Goal: Transaction & Acquisition: Purchase product/service

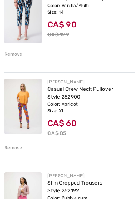
scroll to position [227, 0]
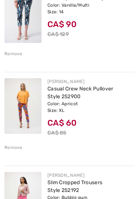
click at [9, 147] on div "Remove" at bounding box center [13, 147] width 18 height 7
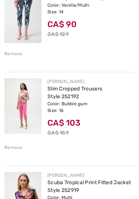
click at [11, 144] on div "Remove" at bounding box center [13, 147] width 18 height 7
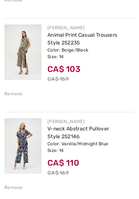
scroll to position [377, 0]
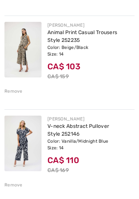
click at [16, 91] on div "Remove" at bounding box center [13, 91] width 18 height 7
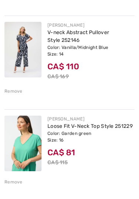
click at [22, 53] on img at bounding box center [22, 50] width 37 height 56
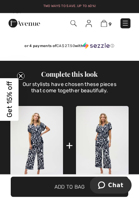
scroll to position [384, 0]
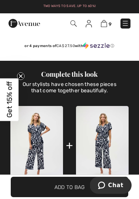
click at [104, 148] on img at bounding box center [102, 145] width 53 height 79
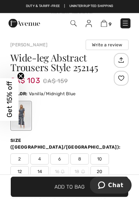
scroll to position [165, 0]
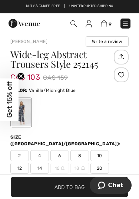
click at [35, 163] on span "14" at bounding box center [39, 168] width 19 height 11
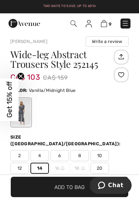
click at [66, 191] on span "Add to Bag" at bounding box center [70, 187] width 30 height 8
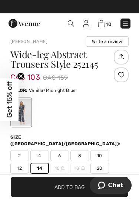
click at [109, 23] on span "10" at bounding box center [109, 25] width 6 height 6
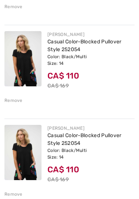
scroll to position [741, 0]
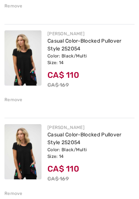
click at [7, 96] on div "Remove" at bounding box center [69, 99] width 130 height 8
click at [6, 98] on div "Remove" at bounding box center [13, 100] width 18 height 7
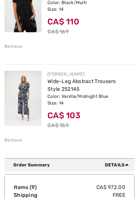
scroll to position [799, 0]
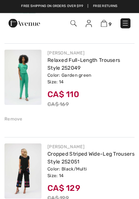
click at [6, 117] on div "Remove" at bounding box center [13, 119] width 18 height 7
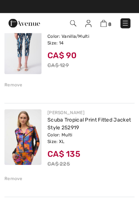
scroll to position [196, 0]
click at [10, 178] on div "Remove" at bounding box center [13, 179] width 18 height 7
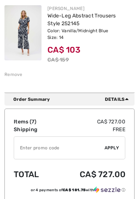
scroll to position [673, 0]
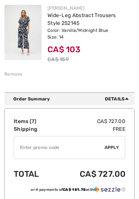
click at [43, 148] on input "TEXT" at bounding box center [59, 148] width 91 height 22
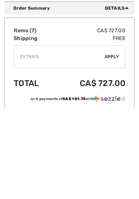
type input "EXTRA15"
click at [116, 144] on span "Apply" at bounding box center [112, 147] width 15 height 7
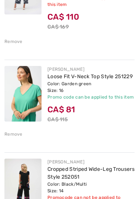
scroll to position [375, 0]
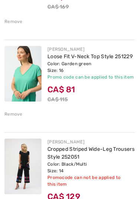
click at [7, 112] on div "Remove" at bounding box center [13, 114] width 18 height 7
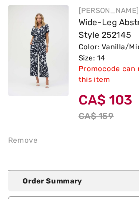
scroll to position [579, 0]
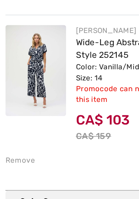
click at [16, 136] on div "Remove" at bounding box center [13, 139] width 18 height 7
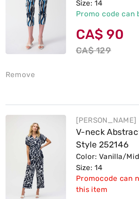
scroll to position [244, 0]
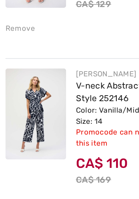
click at [17, 150] on div "Remove" at bounding box center [13, 153] width 18 height 7
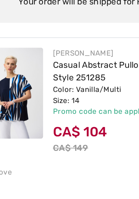
scroll to position [33, 0]
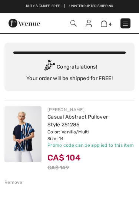
scroll to position [9, 0]
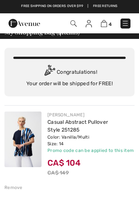
click at [110, 22] on span "4" at bounding box center [110, 25] width 3 height 6
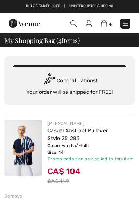
click at [111, 22] on span "4" at bounding box center [110, 25] width 3 height 6
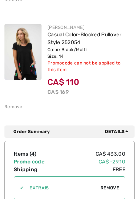
scroll to position [397, 0]
click at [113, 186] on span "Remove" at bounding box center [110, 188] width 19 height 7
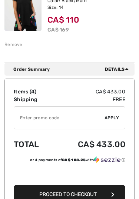
scroll to position [424, 0]
click at [97, 197] on span "Proceed to Checkout" at bounding box center [68, 195] width 58 height 6
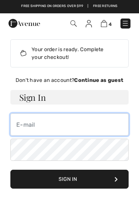
click at [62, 127] on input "email" at bounding box center [69, 125] width 118 height 22
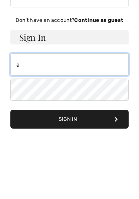
type input "amelita_55@hotmail.com"
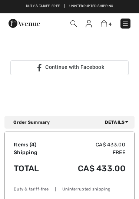
scroll to position [229, 0]
click at [24, 106] on div "Order Summary Details Items ( 4 ) CA$ 433.00 Promo code CA$ 0.00 Shipping Free …" at bounding box center [69, 159] width 130 height 122
click at [110, 119] on span "Details" at bounding box center [118, 122] width 27 height 7
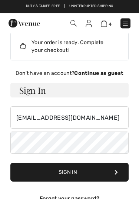
scroll to position [0, 0]
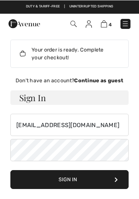
click at [98, 81] on strong "Continue as guest" at bounding box center [98, 80] width 49 height 6
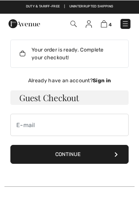
click at [53, 151] on button "Continue" at bounding box center [69, 154] width 118 height 19
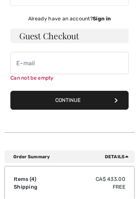
scroll to position [64, 0]
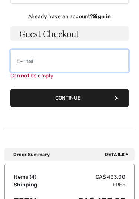
click at [49, 64] on input "email" at bounding box center [69, 61] width 118 height 22
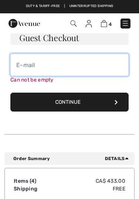
type input "[EMAIL_ADDRESS][DOMAIN_NAME]"
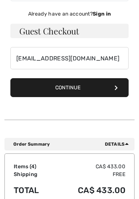
scroll to position [68, 0]
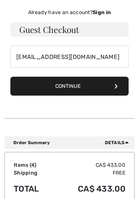
click at [107, 88] on button "Continue" at bounding box center [69, 86] width 118 height 19
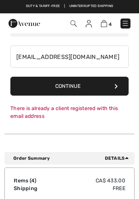
click at [42, 84] on button "Continue" at bounding box center [69, 86] width 118 height 19
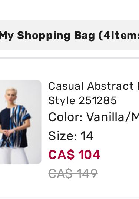
scroll to position [286, 0]
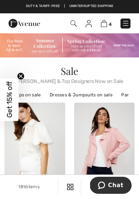
click at [104, 20] on img at bounding box center [104, 23] width 6 height 7
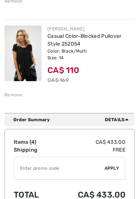
scroll to position [374, 0]
click at [50, 169] on input "TEXT" at bounding box center [59, 168] width 91 height 22
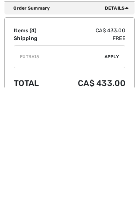
type input "EXTRA15"
click at [117, 165] on span "Apply" at bounding box center [112, 168] width 15 height 7
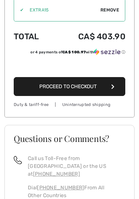
scroll to position [575, 0]
click at [101, 92] on button "Proceed to Checkout" at bounding box center [70, 86] width 112 height 19
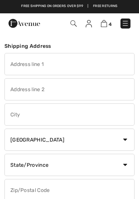
click at [58, 60] on input "text" at bounding box center [69, 64] width 130 height 22
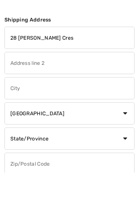
type input "28 [PERSON_NAME] Cres"
click at [69, 104] on input "text" at bounding box center [69, 115] width 130 height 22
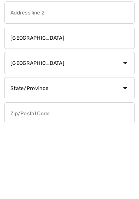
type input "[GEOGRAPHIC_DATA]"
click at [83, 154] on select "State/Province Alberta British Columbia Manitoba New Brunswick Newfoundland and…" at bounding box center [69, 165] width 130 height 22
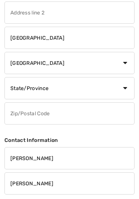
scroll to position [77, 0]
select select "ON"
click at [84, 71] on select "Country Canada United States Afghanistan Aland Islands Albania Algeria American…" at bounding box center [69, 63] width 130 height 22
click at [80, 116] on input "text" at bounding box center [69, 114] width 130 height 22
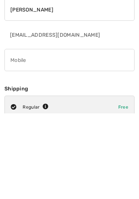
type input "L7B0A8"
click at [77, 135] on input "phone" at bounding box center [69, 146] width 130 height 22
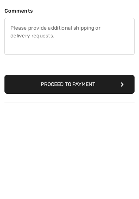
scroll to position [308, 0]
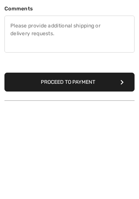
type input "6479850540"
click at [104, 159] on button "Proceed to Payment" at bounding box center [69, 168] width 130 height 19
click at [97, 159] on button "Proceed to Payment" at bounding box center [69, 168] width 130 height 19
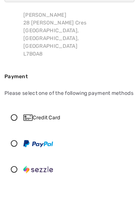
scroll to position [75, 0]
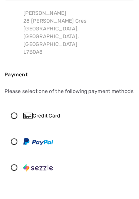
click at [20, 113] on icon at bounding box center [14, 116] width 19 height 7
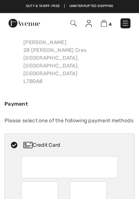
scroll to position [0, 0]
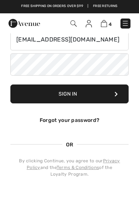
click at [104, 94] on button "Sign In" at bounding box center [69, 94] width 118 height 19
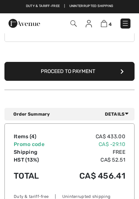
scroll to position [405, 0]
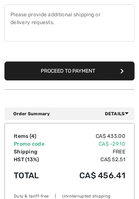
click at [124, 112] on span "Details" at bounding box center [118, 114] width 27 height 7
click at [119, 116] on span "Details" at bounding box center [118, 114] width 27 height 7
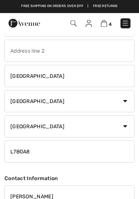
scroll to position [31, 0]
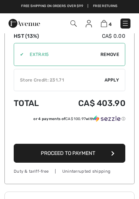
scroll to position [537, 0]
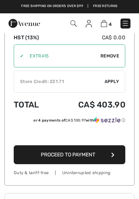
click at [84, 82] on div "Store Credit: 231.71" at bounding box center [59, 81] width 91 height 7
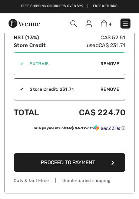
click at [103, 166] on button "Proceed to Payment" at bounding box center [70, 162] width 112 height 19
click at [93, 164] on span "Proceed to Payment" at bounding box center [68, 163] width 55 height 6
click at [109, 165] on button "Proceed to Payment" at bounding box center [70, 162] width 112 height 19
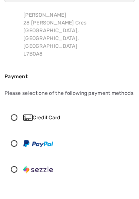
scroll to position [74, 0]
click at [17, 114] on icon at bounding box center [14, 117] width 19 height 7
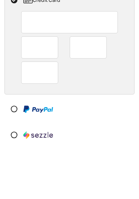
scroll to position [192, 0]
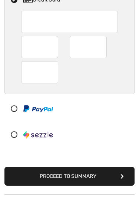
click at [102, 169] on button "Proceed to Summary" at bounding box center [69, 176] width 130 height 19
click at [104, 174] on button "Proceed to Summary" at bounding box center [69, 176] width 130 height 19
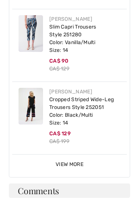
scroll to position [480, 0]
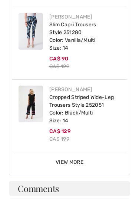
click at [98, 159] on div "View More View Less" at bounding box center [69, 163] width 115 height 8
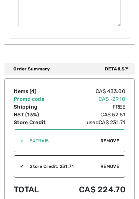
scroll to position [775, 0]
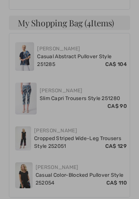
scroll to position [438, 0]
